Goal: Use online tool/utility: Utilize a website feature to perform a specific function

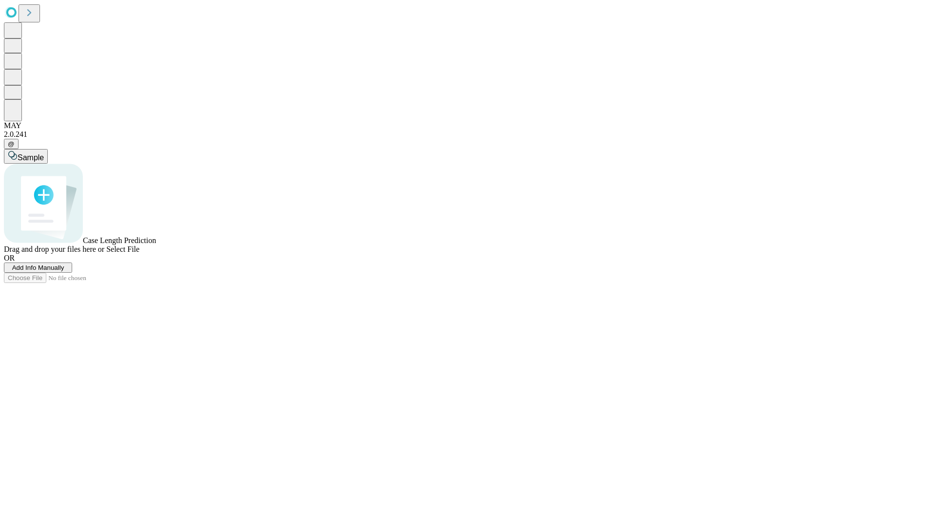
click at [64, 271] on span "Add Info Manually" at bounding box center [38, 267] width 52 height 7
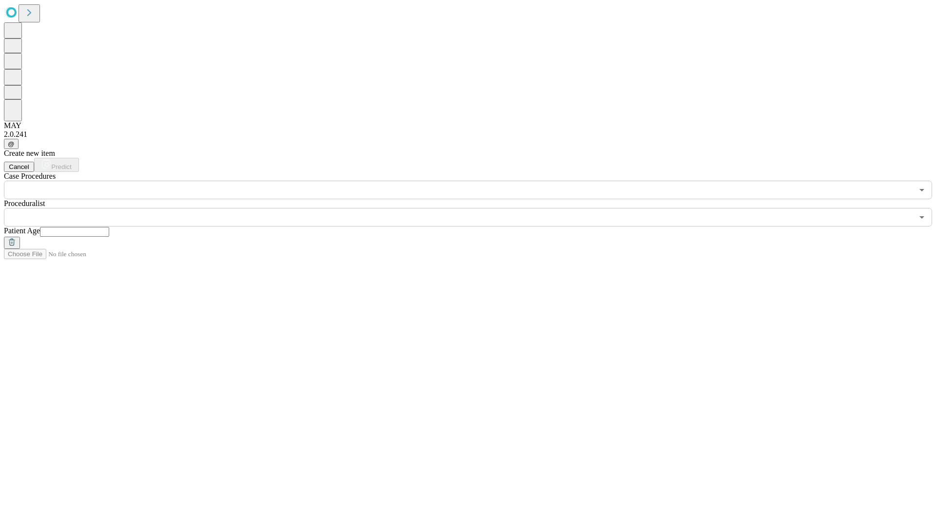
click at [109, 227] on input "text" at bounding box center [74, 232] width 69 height 10
type input "**"
click at [475, 208] on input "text" at bounding box center [458, 217] width 909 height 19
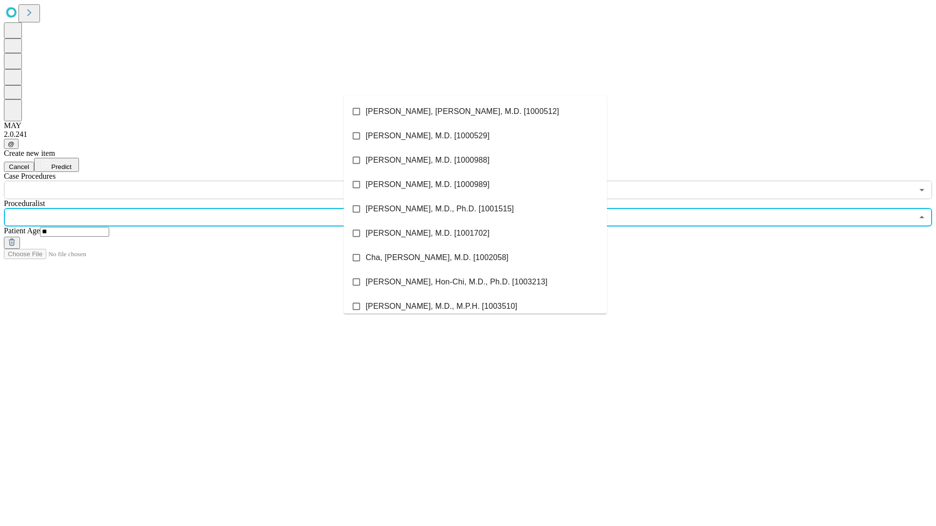
click at [475, 112] on li "[PERSON_NAME], [PERSON_NAME], M.D. [1000512]" at bounding box center [475, 111] width 263 height 24
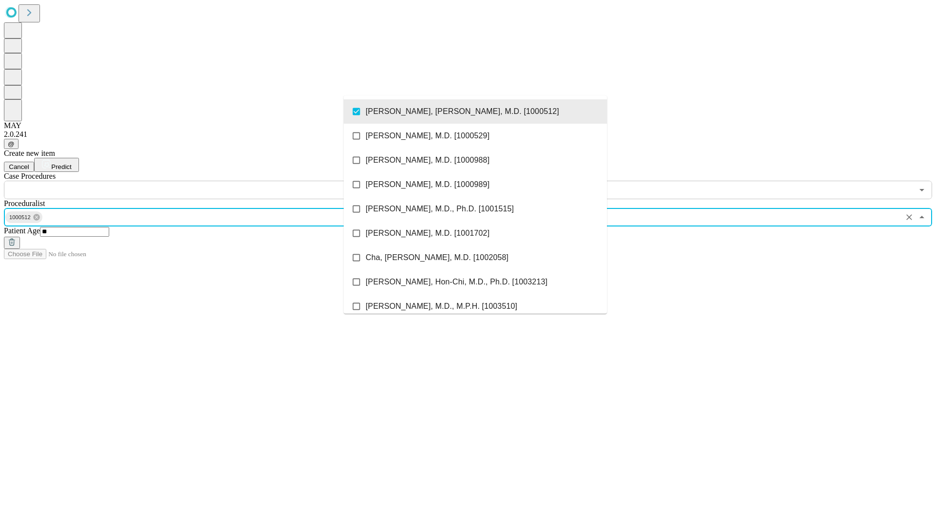
click at [205, 181] on input "text" at bounding box center [458, 190] width 909 height 19
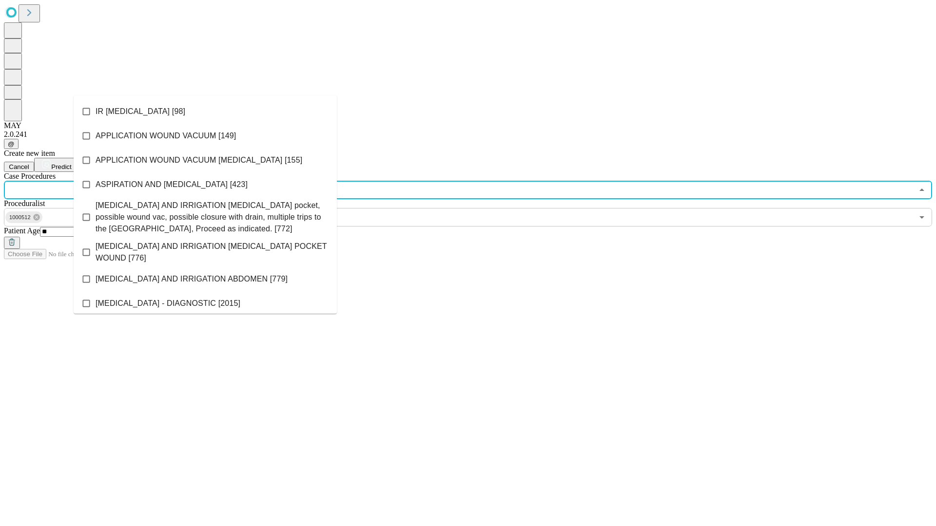
click at [205, 112] on li "IR [MEDICAL_DATA] [98]" at bounding box center [205, 111] width 263 height 24
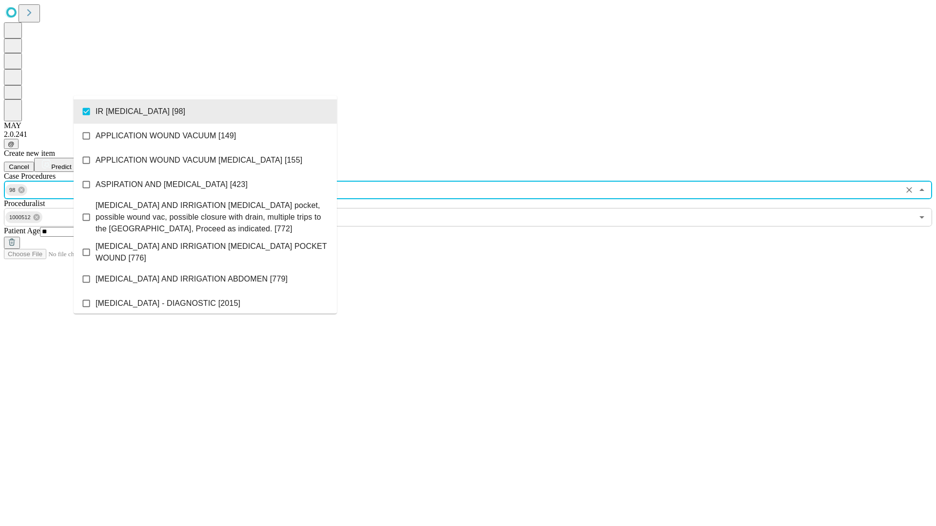
click at [71, 163] on span "Predict" at bounding box center [61, 166] width 20 height 7
